Goal: Find specific page/section

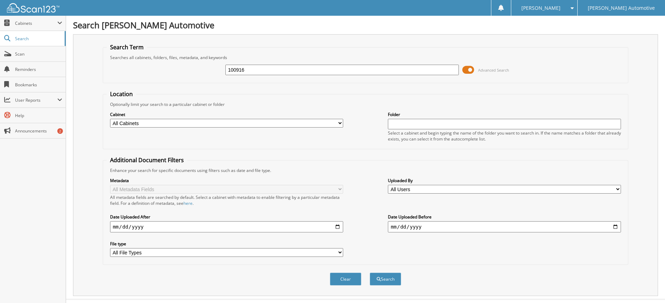
type input "100916"
click at [370, 273] on button "Search" at bounding box center [385, 279] width 31 height 13
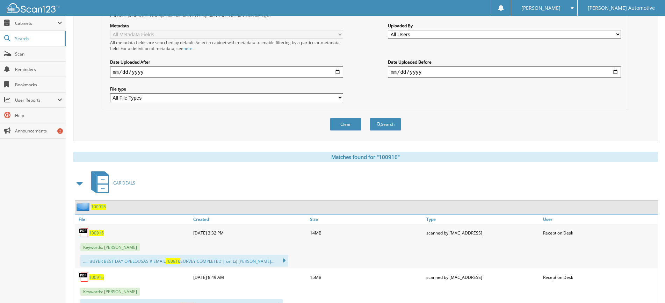
scroll to position [245, 0]
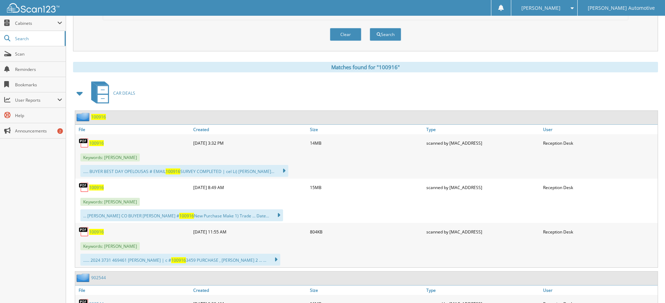
click at [98, 144] on span "100916" at bounding box center [96, 143] width 15 height 6
